Goal: Find specific page/section: Find specific page/section

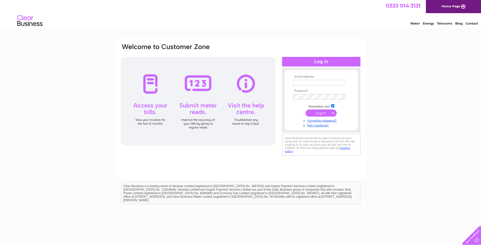
click at [299, 81] on input "text" at bounding box center [319, 83] width 52 height 6
type input "[EMAIL_ADDRESS][DOMAIN_NAME]"
click at [314, 114] on input "submit" at bounding box center [321, 113] width 31 height 7
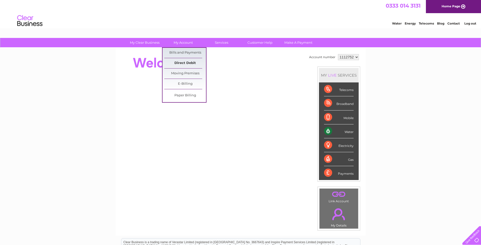
click at [191, 62] on link "Direct Debit" at bounding box center [185, 63] width 42 height 10
click at [189, 49] on link "Bills and Payments" at bounding box center [185, 53] width 42 height 10
click at [188, 52] on link "Bills and Payments" at bounding box center [185, 53] width 42 height 10
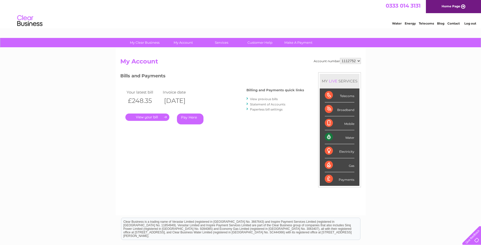
click at [158, 118] on link "." at bounding box center [147, 116] width 44 height 7
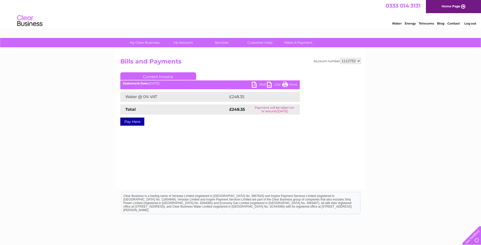
click at [288, 85] on link "Print" at bounding box center [289, 85] width 15 height 7
click at [469, 24] on link "Log out" at bounding box center [470, 23] width 12 height 4
